Goal: Navigation & Orientation: Find specific page/section

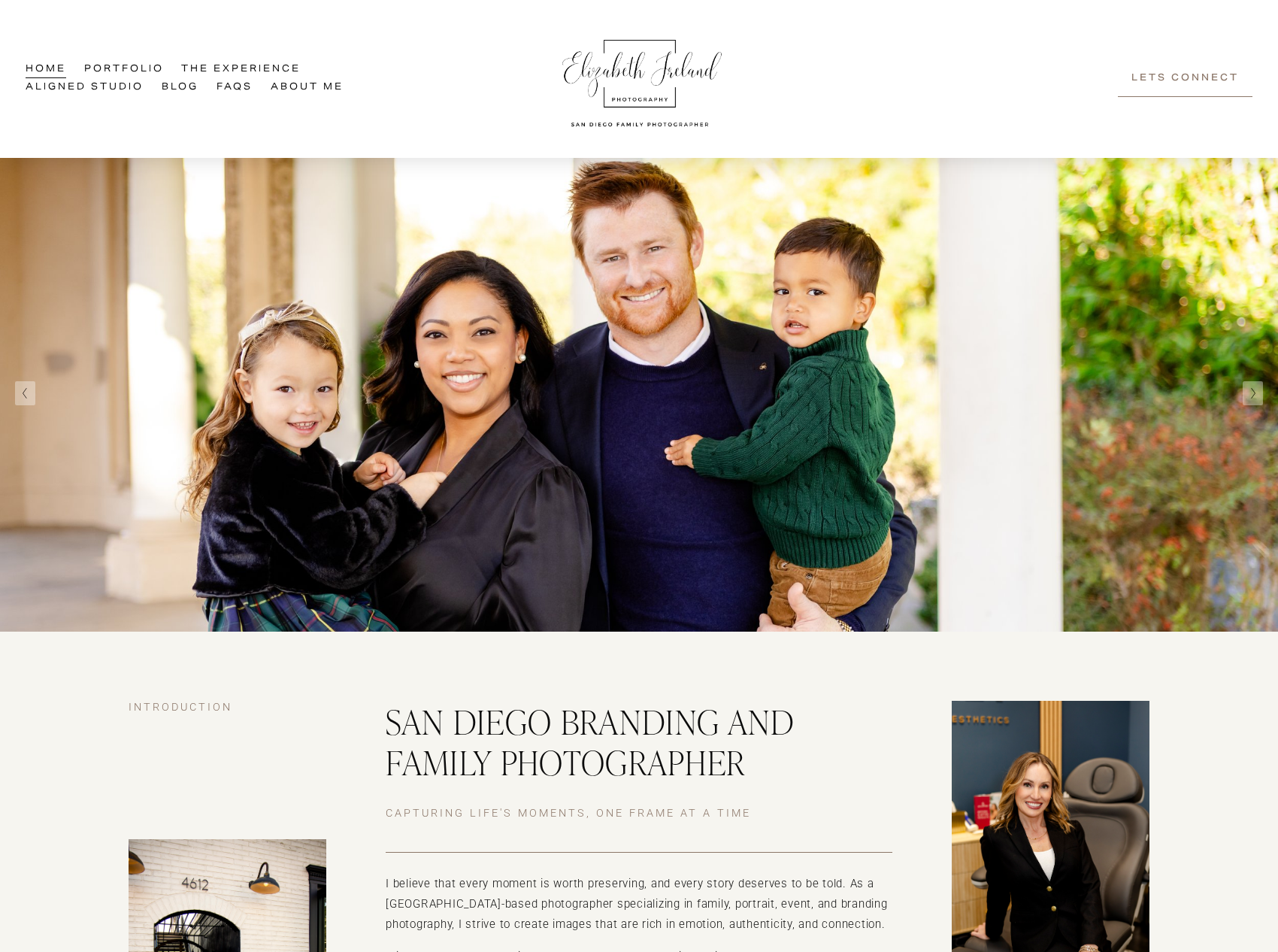
scroll to position [11, 0]
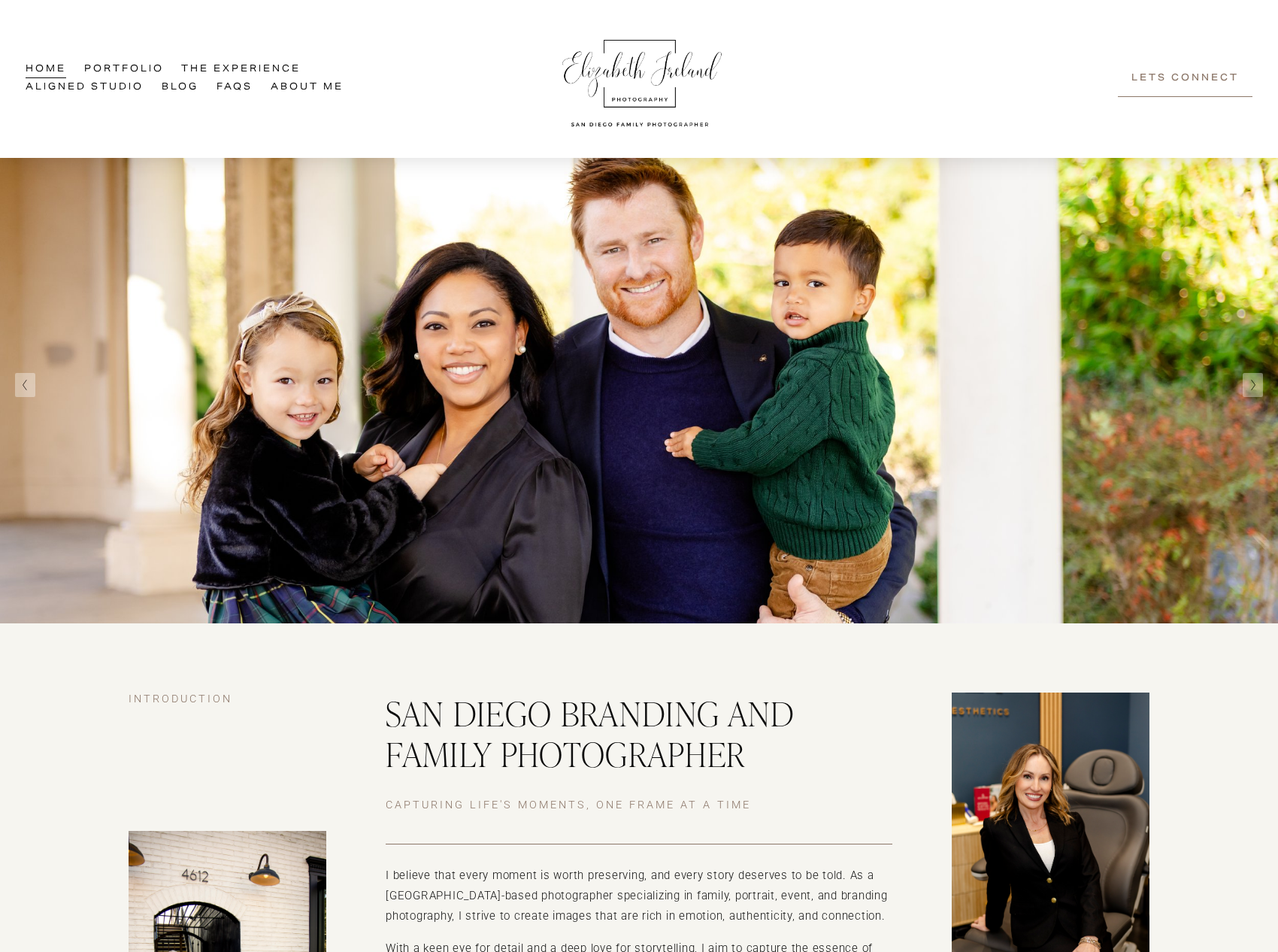
click at [102, 85] on link "Aligned Studio" at bounding box center [84, 87] width 118 height 18
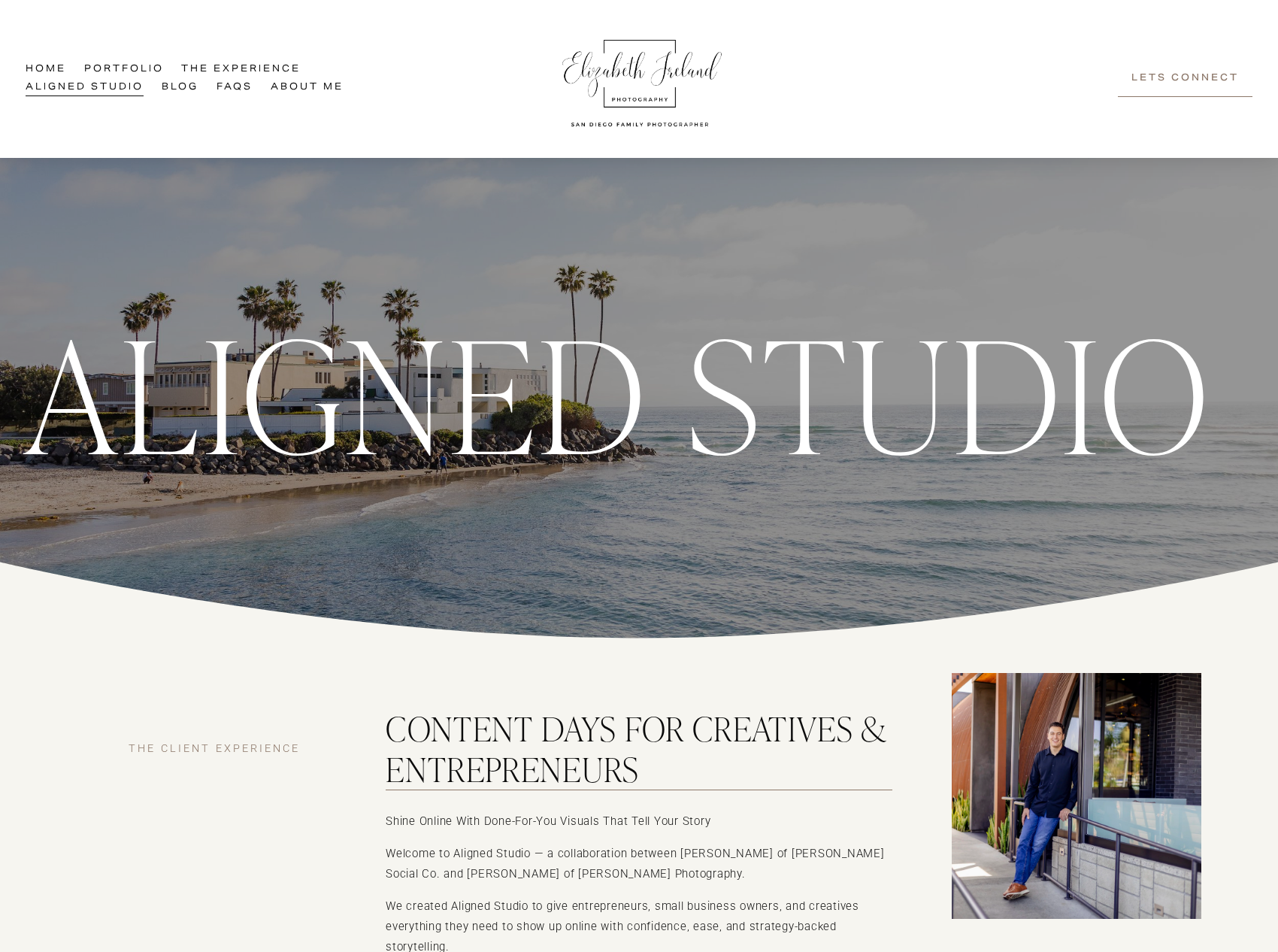
click at [174, 85] on link "Blog" at bounding box center [180, 87] width 38 height 18
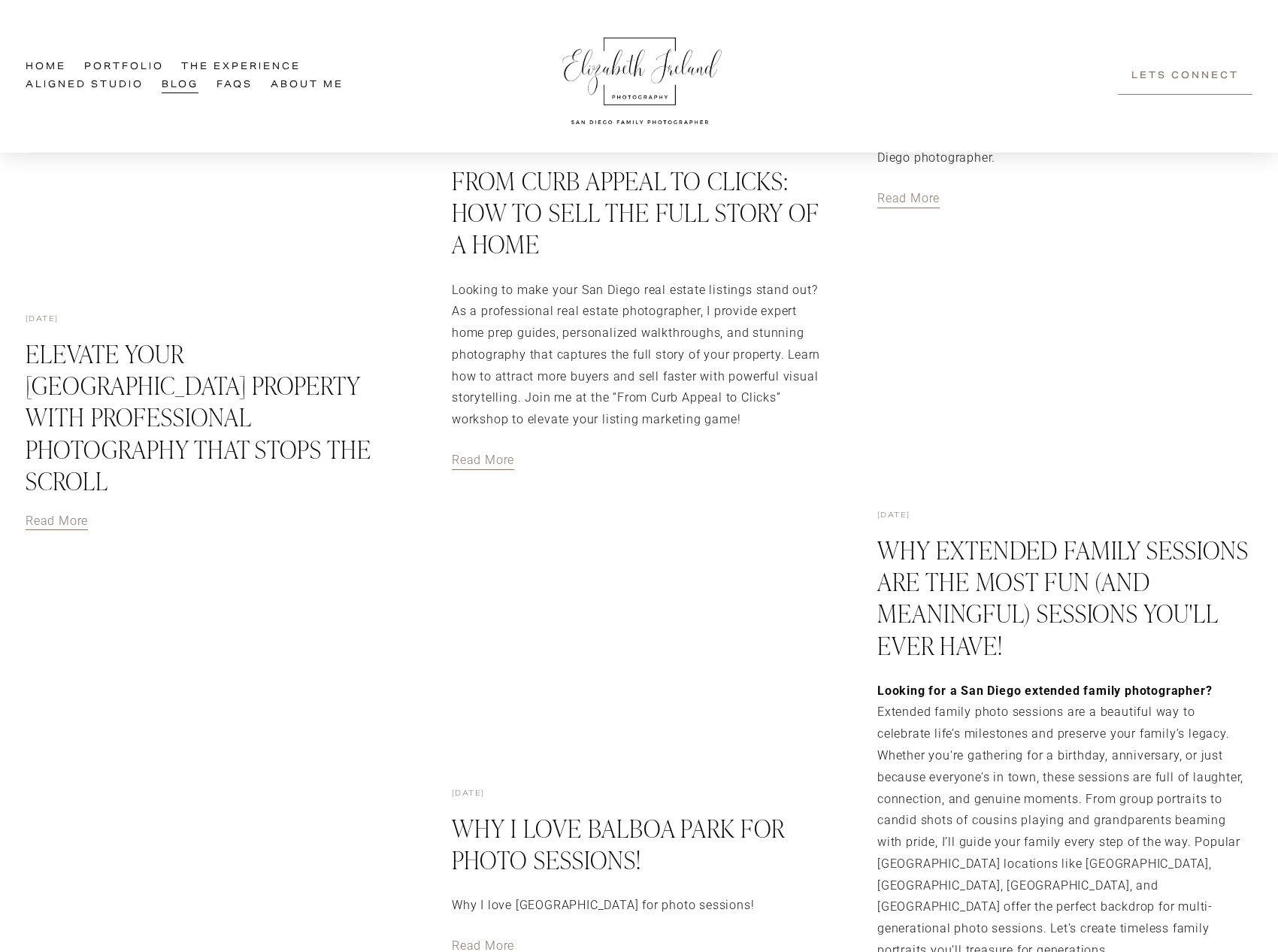
scroll to position [982, 0]
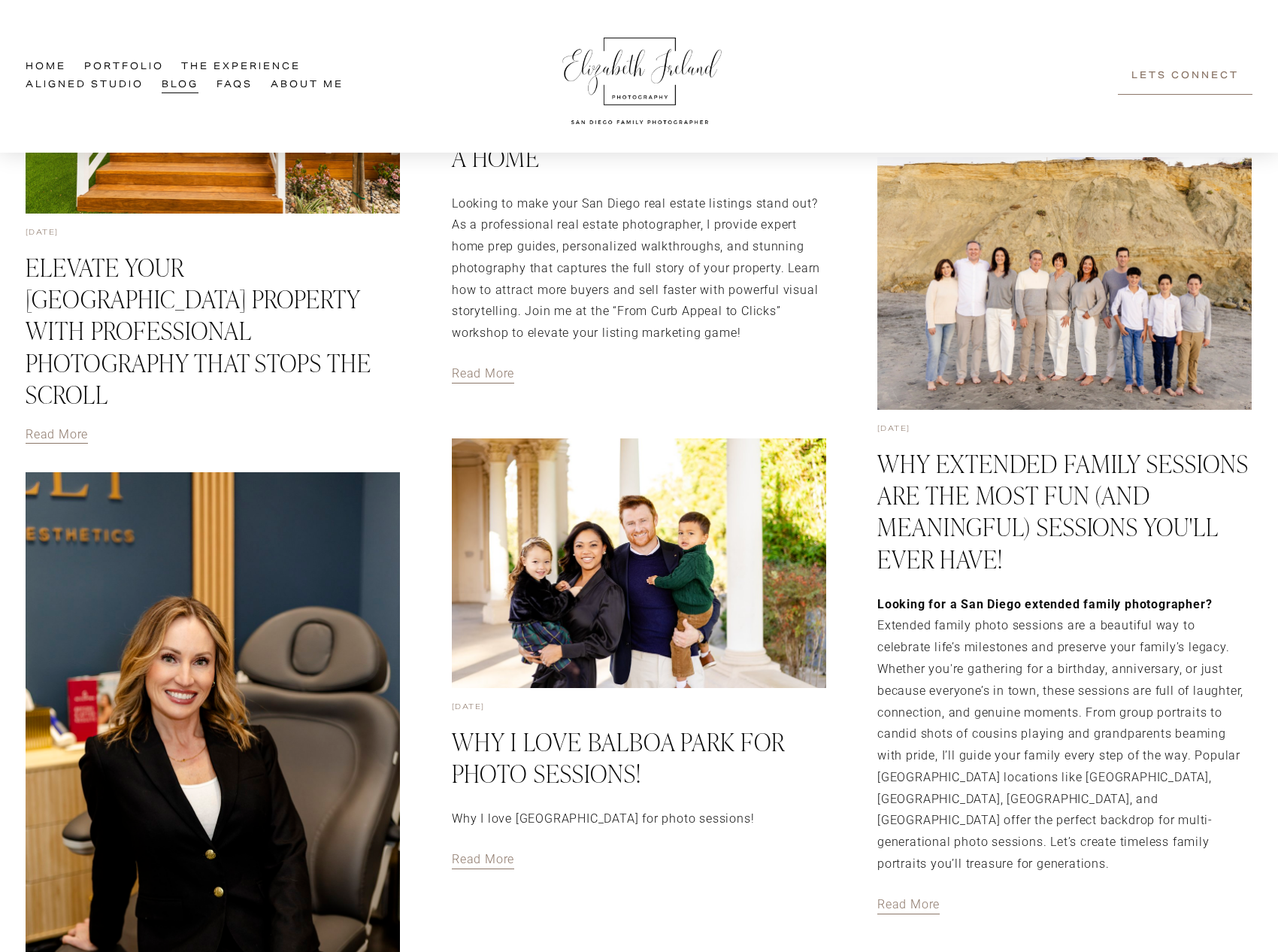
click at [635, 5] on div "Skip to Content Home Portfolio The Experience Family Experience Branding Experi…" at bounding box center [639, 76] width 1278 height 153
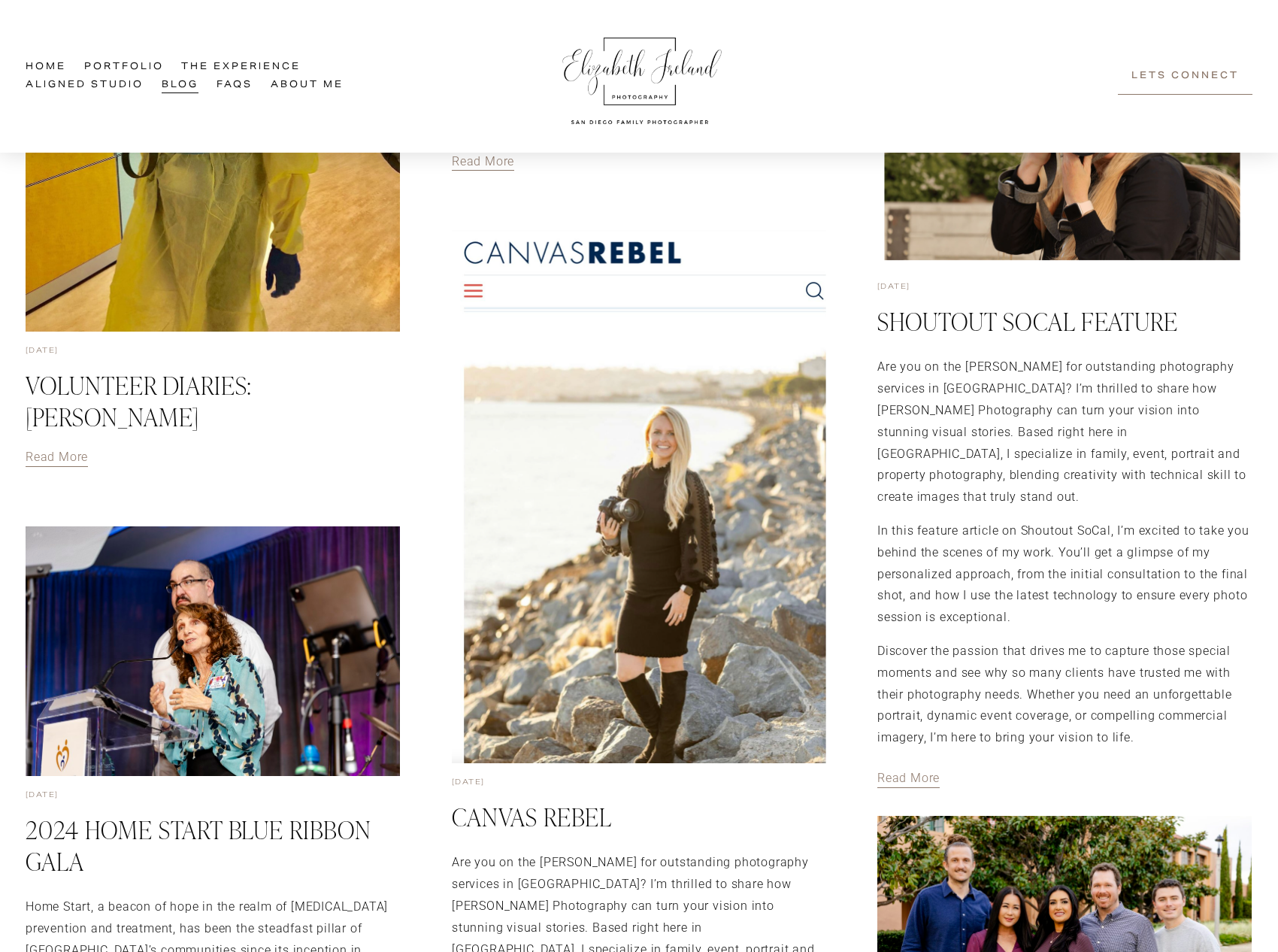
scroll to position [2190, 0]
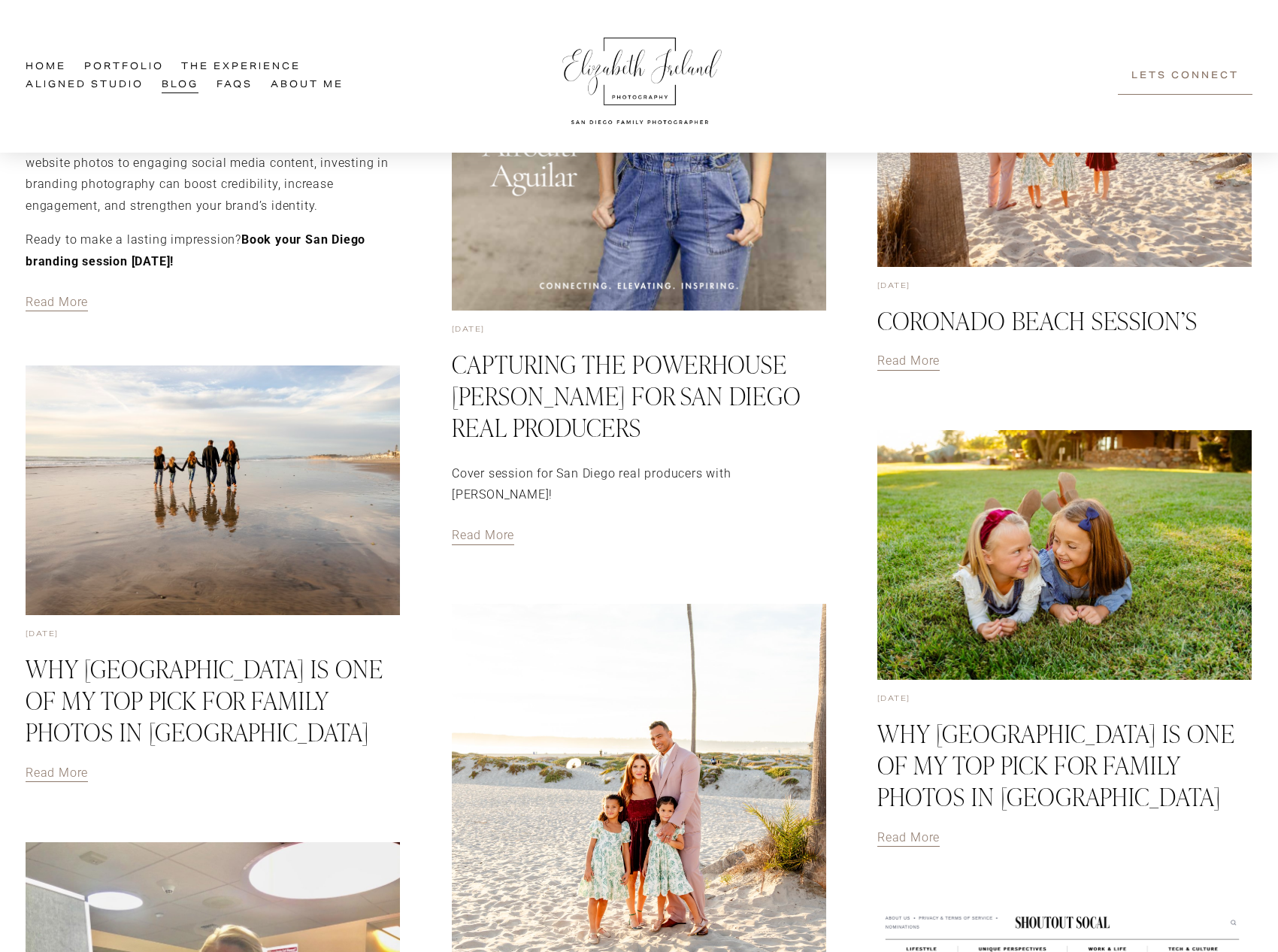
click at [648, 66] on img at bounding box center [640, 76] width 173 height 107
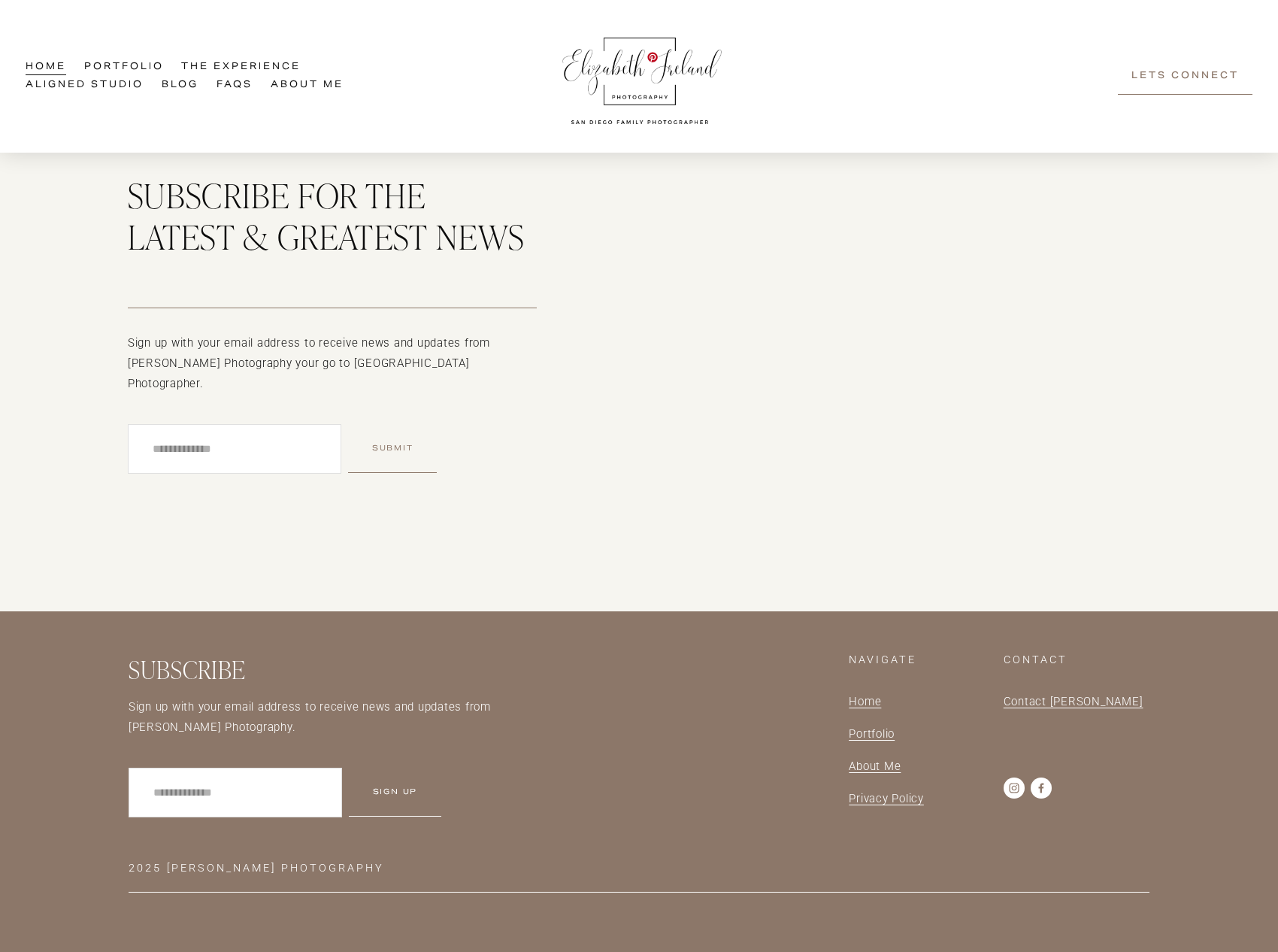
scroll to position [4125, 0]
